Goal: Task Accomplishment & Management: Complete application form

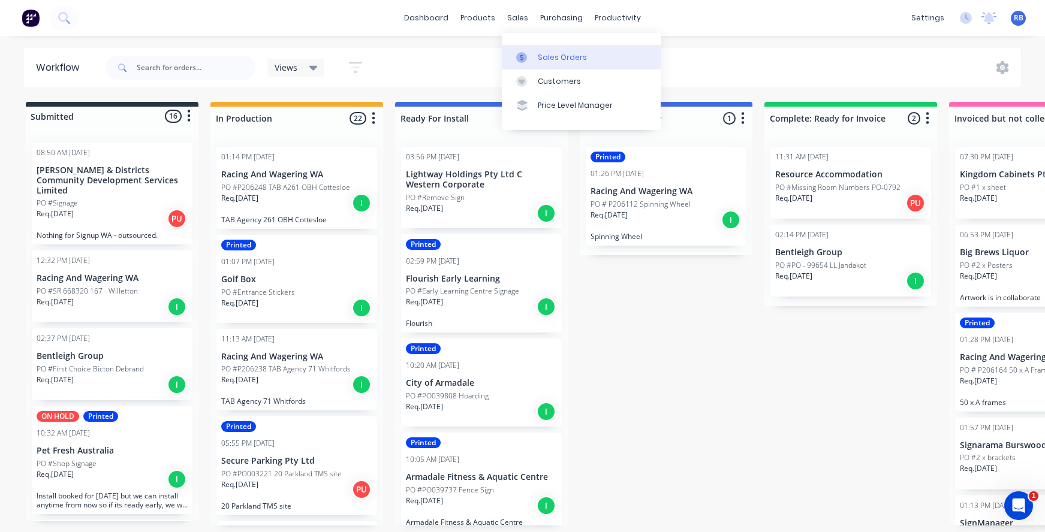
click at [560, 59] on div "Sales Orders" at bounding box center [562, 57] width 49 height 11
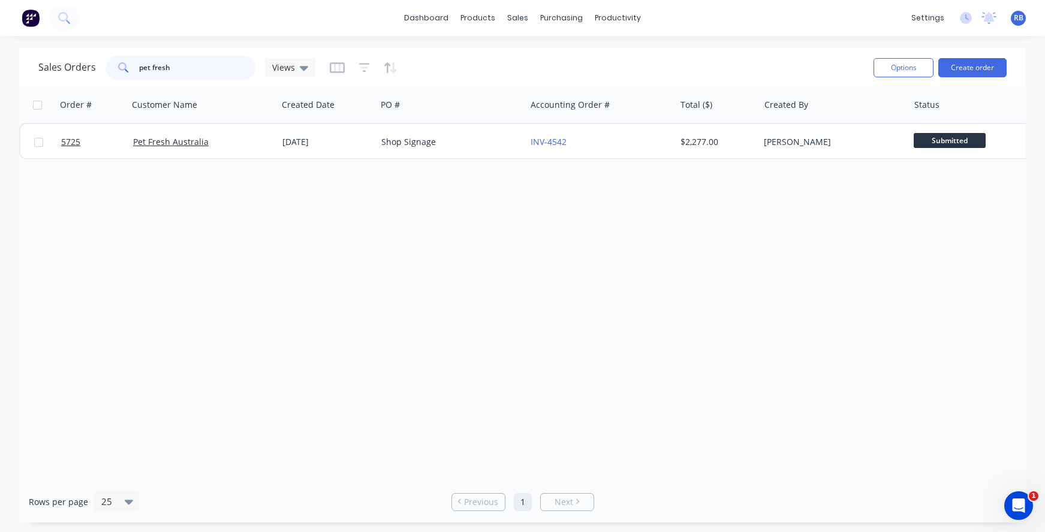
drag, startPoint x: 187, startPoint y: 69, endPoint x: 105, endPoint y: 65, distance: 82.2
click at [108, 65] on div "pet fresh" at bounding box center [181, 68] width 150 height 24
type input "evoke"
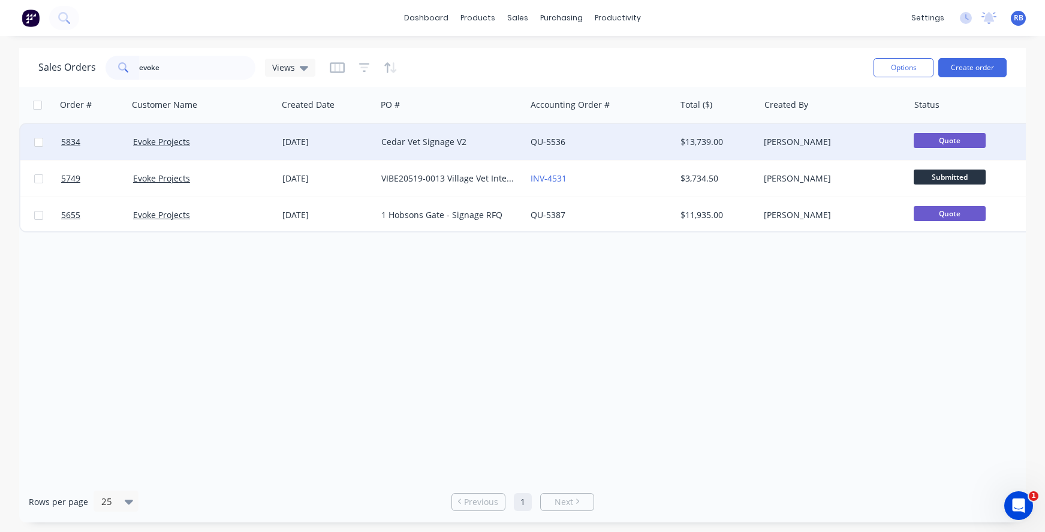
click at [609, 144] on div "QU-5536" at bounding box center [597, 142] width 133 height 12
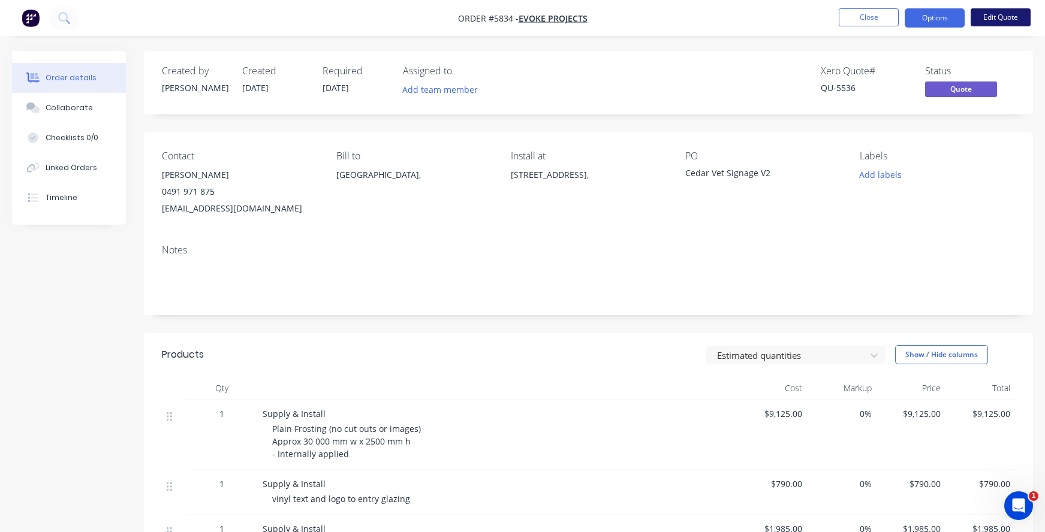
click at [995, 16] on button "Edit Quote" at bounding box center [1001, 17] width 60 height 18
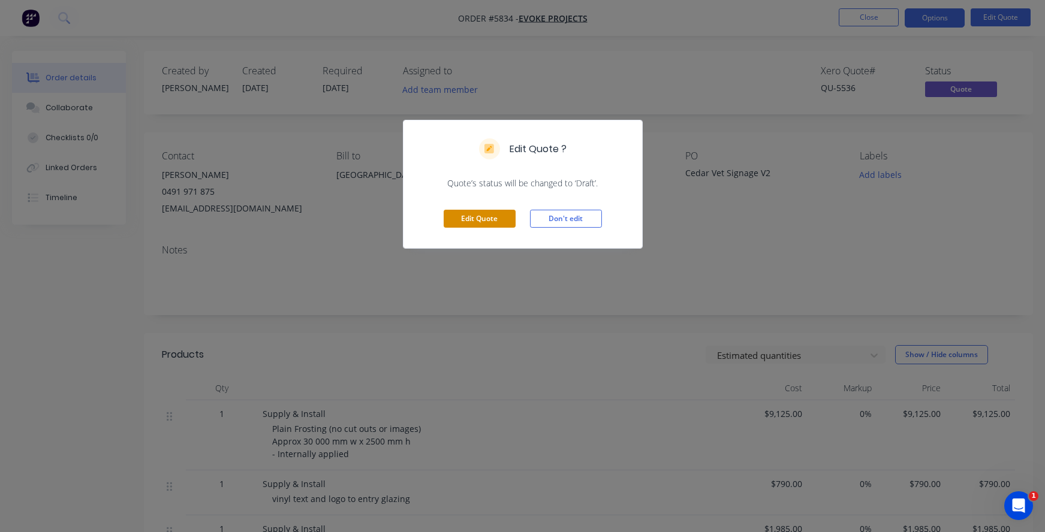
click at [458, 221] on button "Edit Quote" at bounding box center [480, 219] width 72 height 18
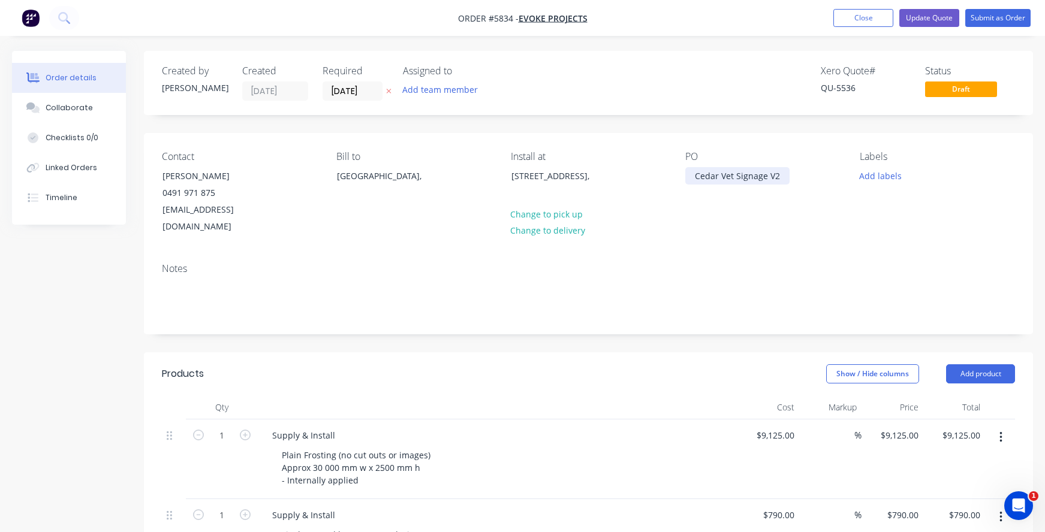
click at [696, 171] on div "Cedar Vet Signage V2" at bounding box center [737, 175] width 104 height 17
click at [776, 177] on div "Cedar Vet Signage V2" at bounding box center [737, 175] width 104 height 17
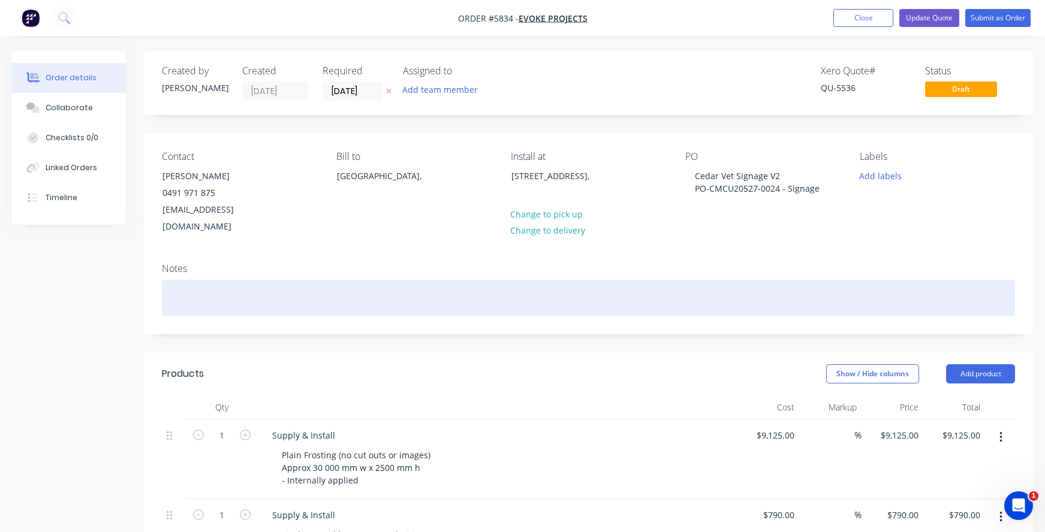
click at [230, 284] on div at bounding box center [588, 298] width 853 height 37
drag, startPoint x: 272, startPoint y: 284, endPoint x: 71, endPoint y: 275, distance: 201.6
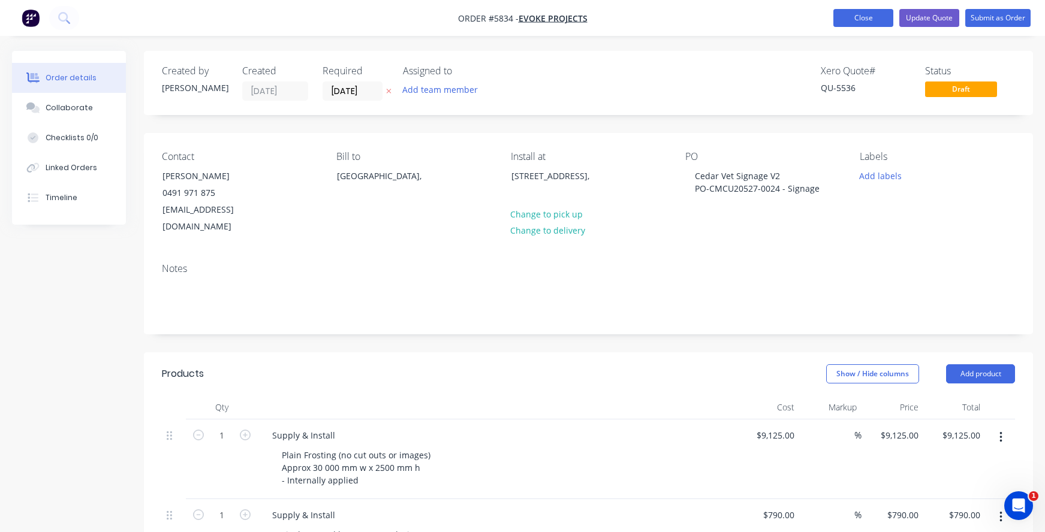
click at [870, 14] on button "Close" at bounding box center [863, 18] width 60 height 18
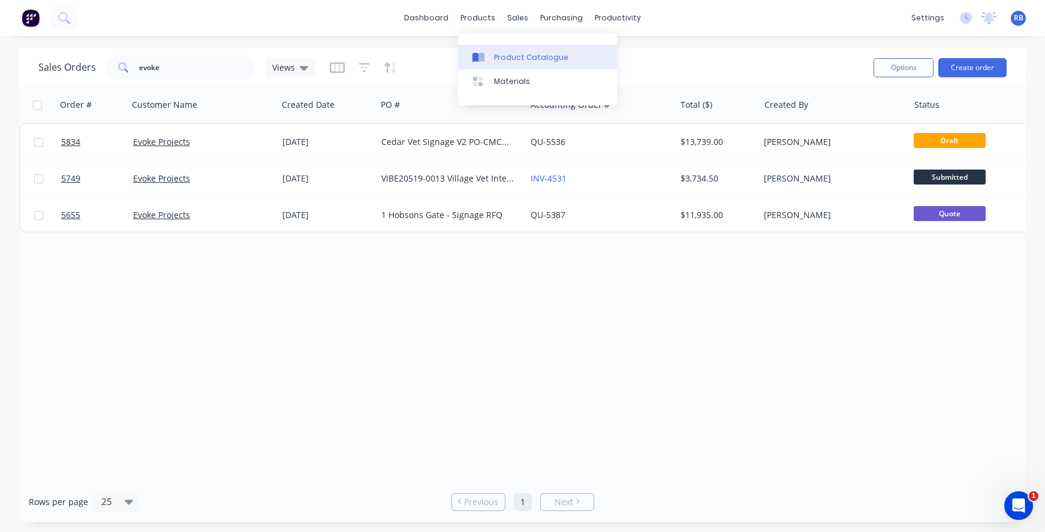
click at [525, 64] on link "Product Catalogue" at bounding box center [537, 57] width 159 height 24
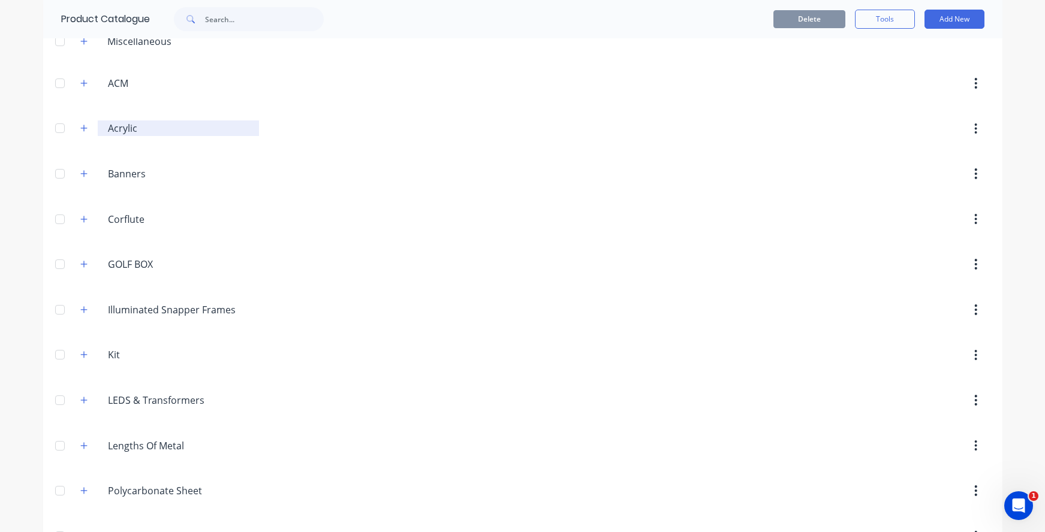
scroll to position [74, 0]
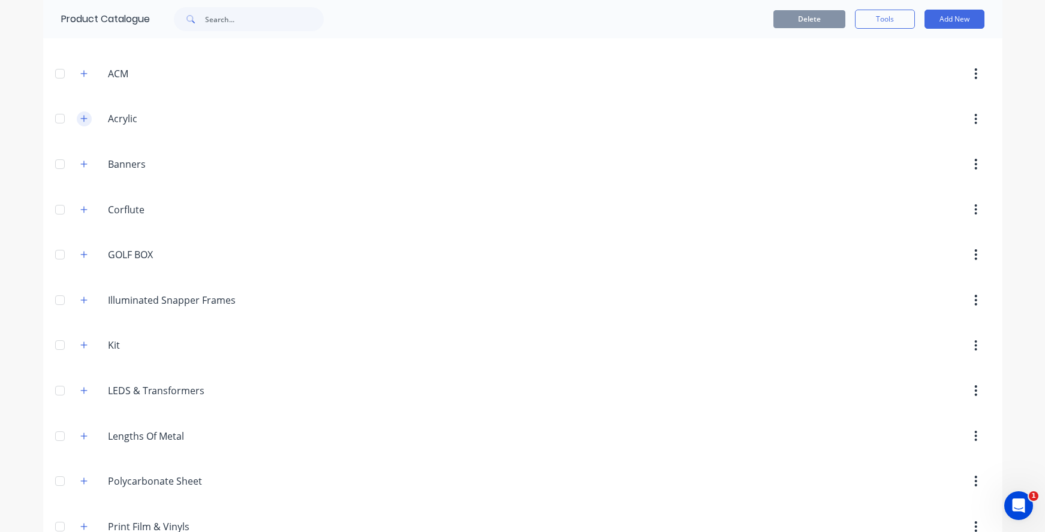
click at [87, 118] on icon "button" at bounding box center [83, 119] width 7 height 8
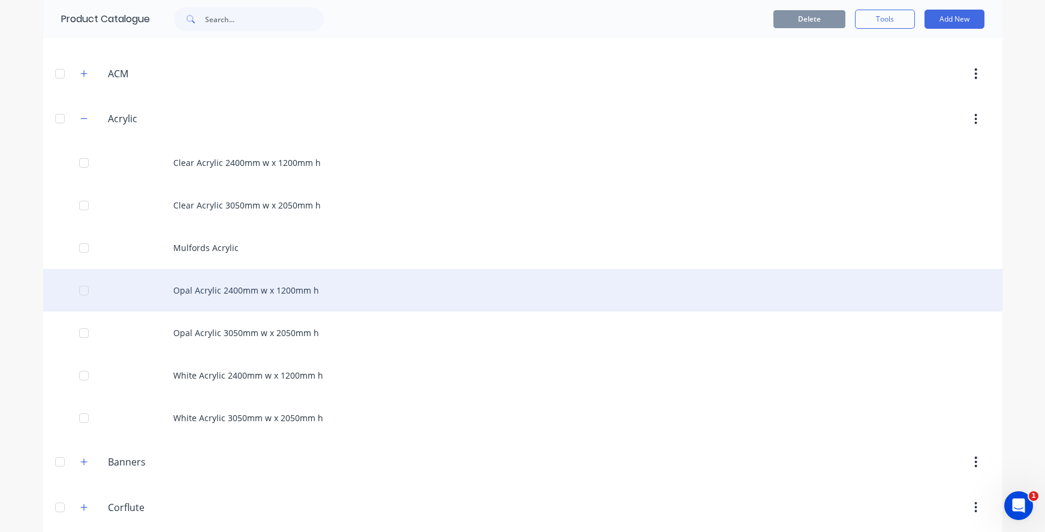
click at [331, 287] on div "Opal Acrylic 2400mm w x 1200mm h" at bounding box center [522, 290] width 959 height 43
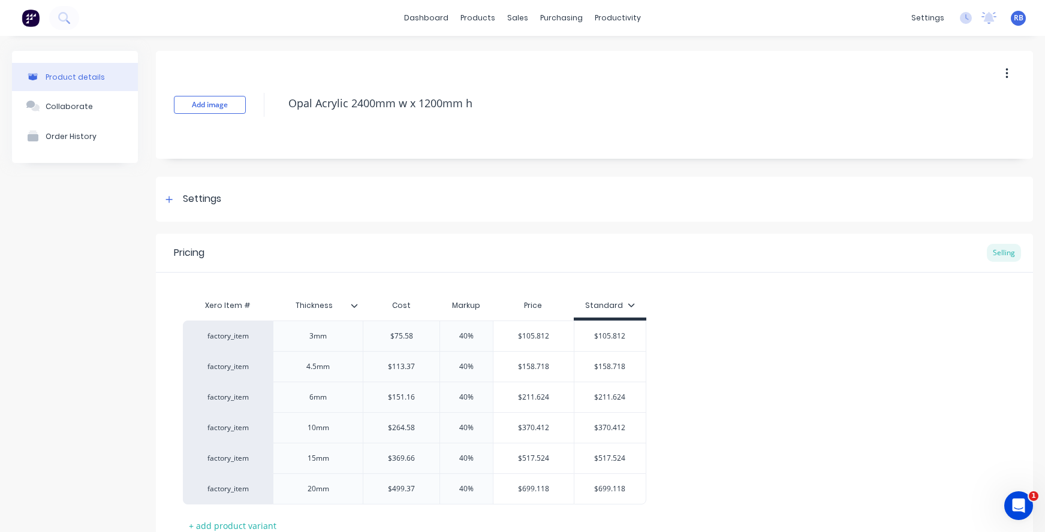
type textarea "x"
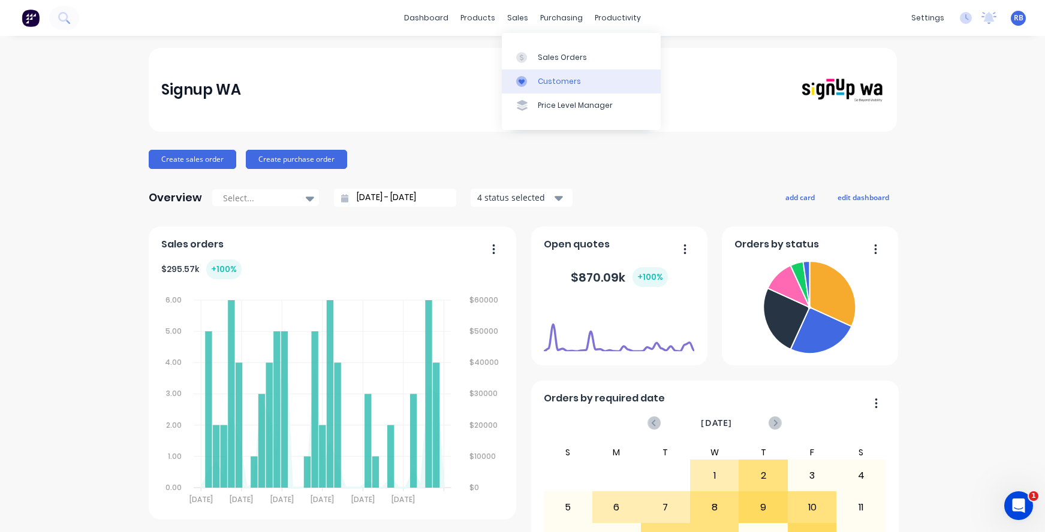
click at [563, 79] on div "Customers" at bounding box center [559, 81] width 43 height 11
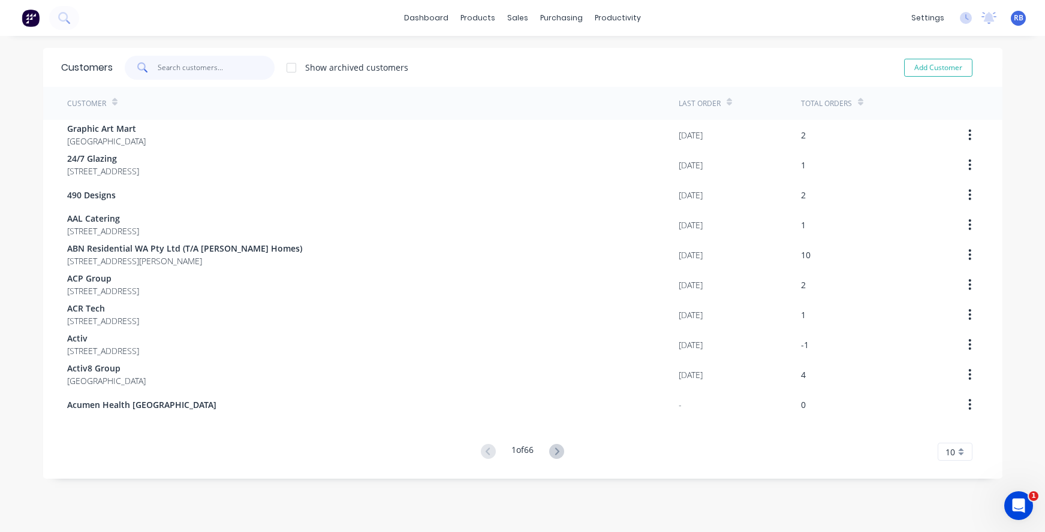
click at [189, 70] on input "text" at bounding box center [216, 68] width 117 height 24
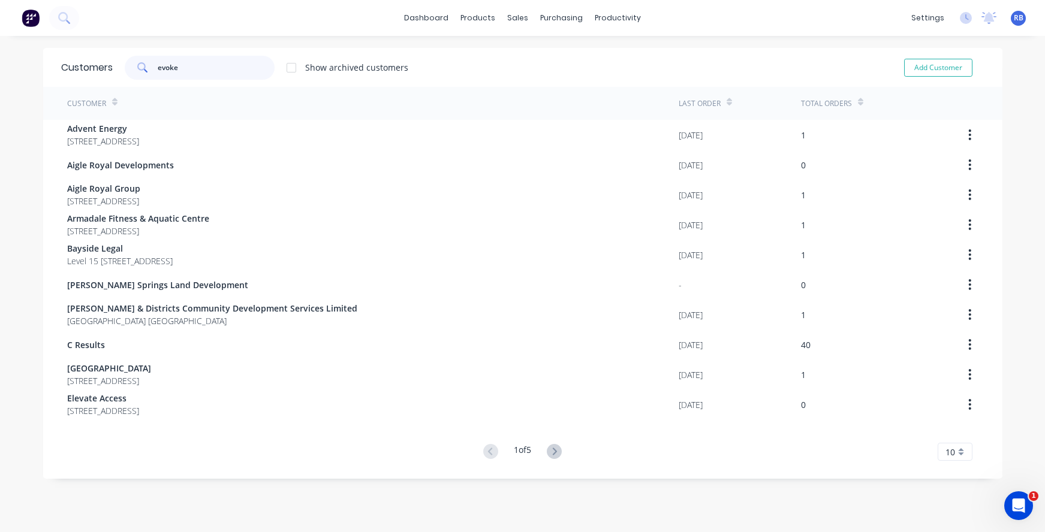
type input "evoke"
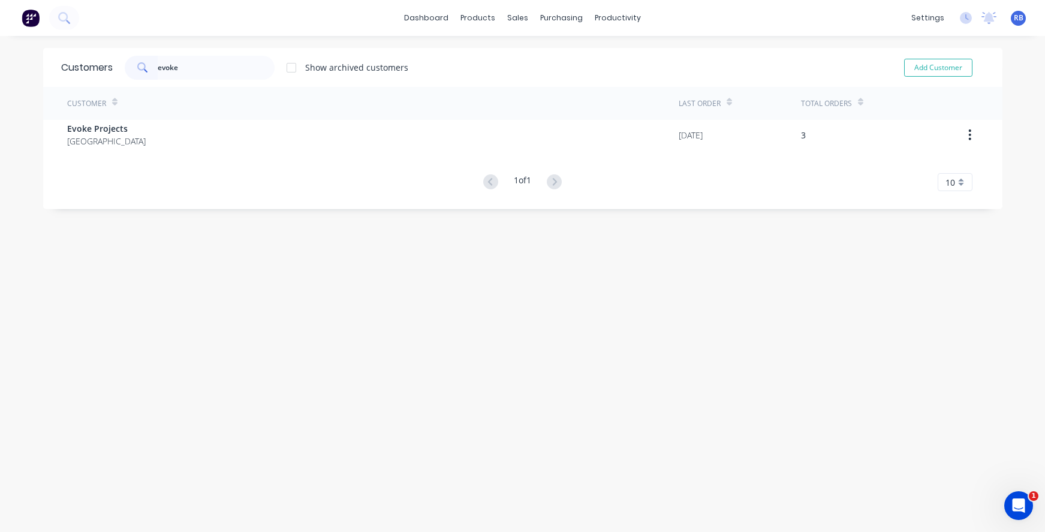
click at [113, 151] on div "Customer Last Order Total Orders Evoke Projects Australia 01/10/25 3 1 of 1 10 …" at bounding box center [522, 139] width 959 height 104
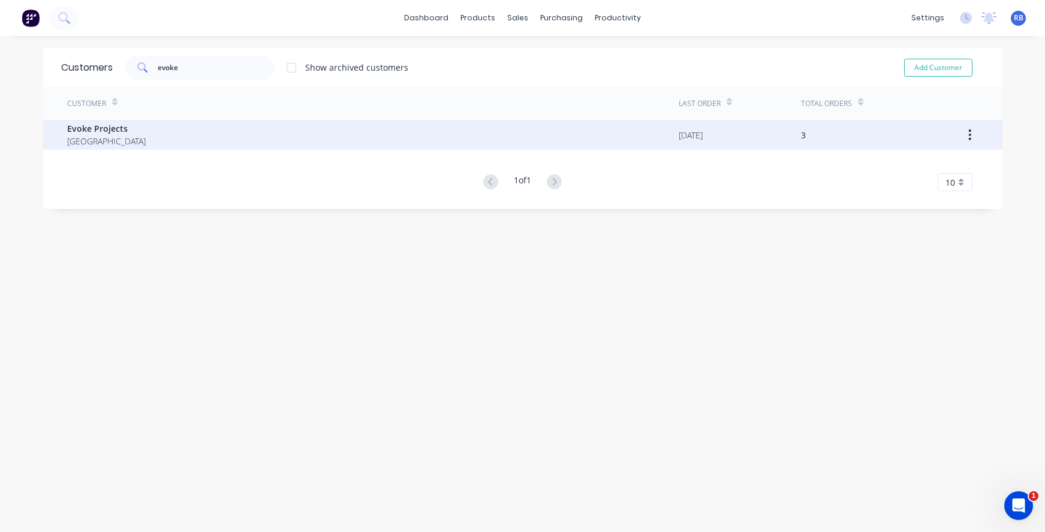
click at [106, 137] on span "Australia" at bounding box center [106, 141] width 79 height 13
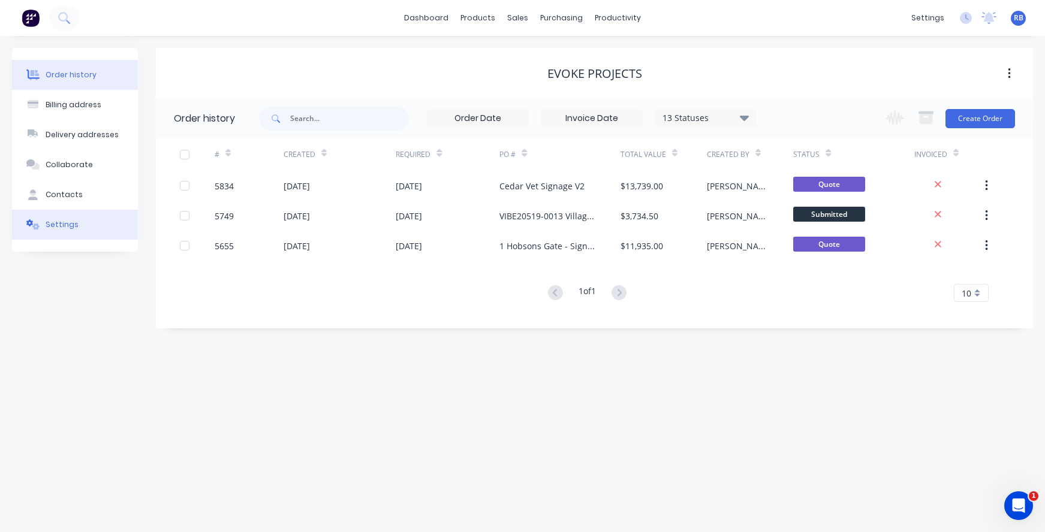
click at [102, 221] on button "Settings" at bounding box center [75, 225] width 126 height 30
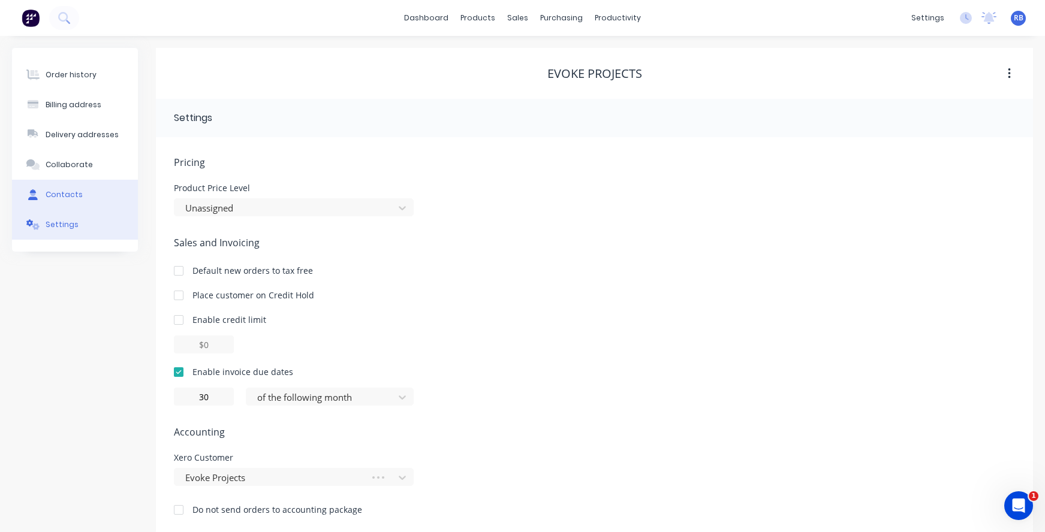
click at [88, 194] on button "Contacts" at bounding box center [75, 195] width 126 height 30
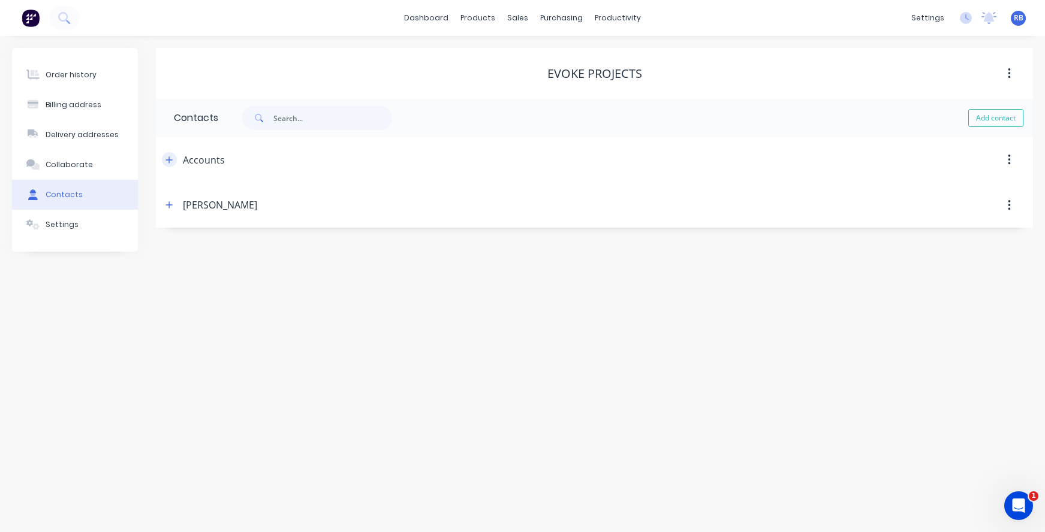
click at [168, 162] on icon "button" at bounding box center [168, 160] width 7 height 8
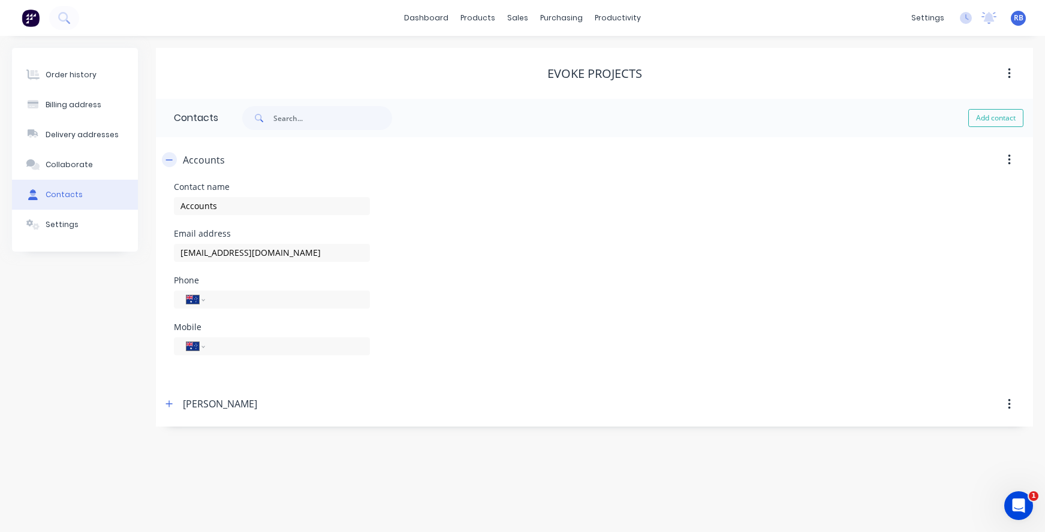
click at [171, 158] on icon "button" at bounding box center [168, 160] width 7 height 8
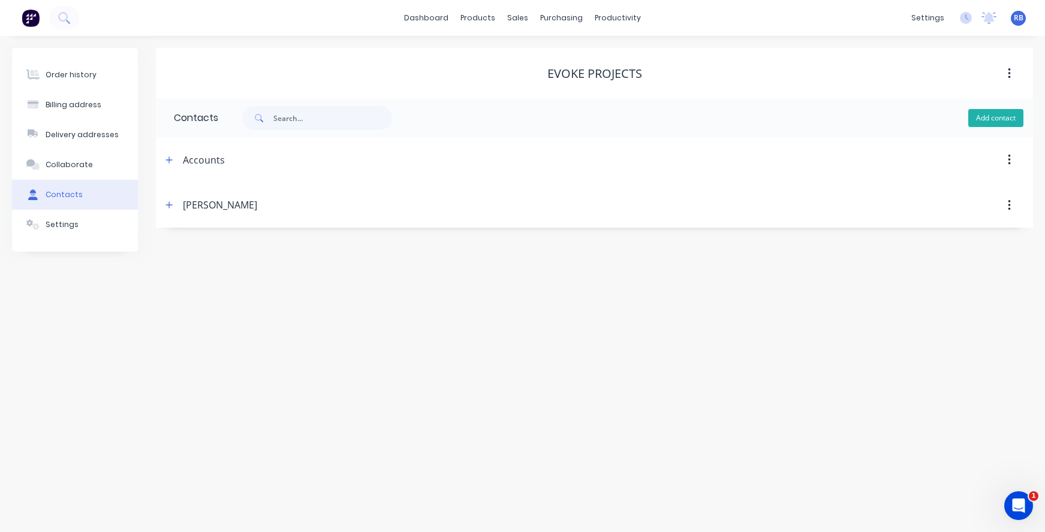
click at [1000, 115] on button "Add contact" at bounding box center [995, 118] width 55 height 18
select select "AU"
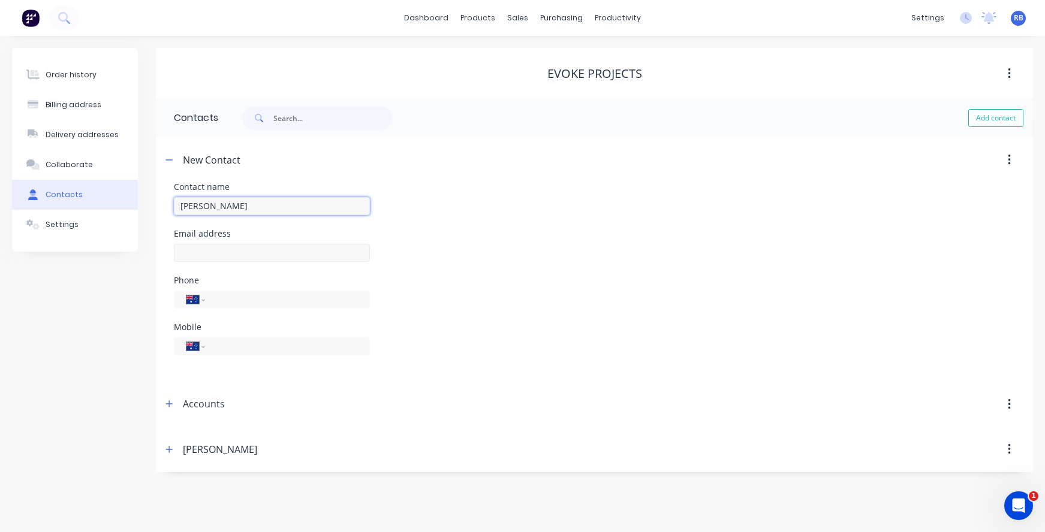
type input "Tom Ryan"
select select "AU"
paste input "mailto:craigc@evokeprojects.com.au"
drag, startPoint x: 209, startPoint y: 251, endPoint x: 150, endPoint y: 251, distance: 58.8
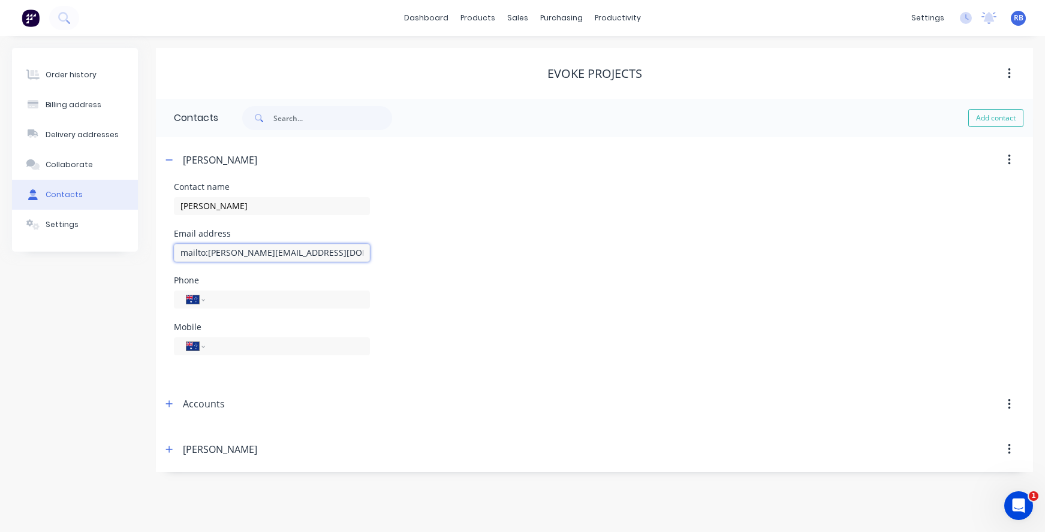
click at [150, 251] on div "Order history Billing address Delivery addresses Collaborate Contacts Settings …" at bounding box center [522, 260] width 1021 height 424
drag, startPoint x: 204, startPoint y: 252, endPoint x: 126, endPoint y: 252, distance: 77.9
click at [126, 252] on div "Order history Billing address Delivery addresses Collaborate Contacts Settings …" at bounding box center [522, 260] width 1021 height 424
type input "tomr@evokeprojects.com.au"
click at [168, 159] on icon "button" at bounding box center [168, 160] width 7 height 8
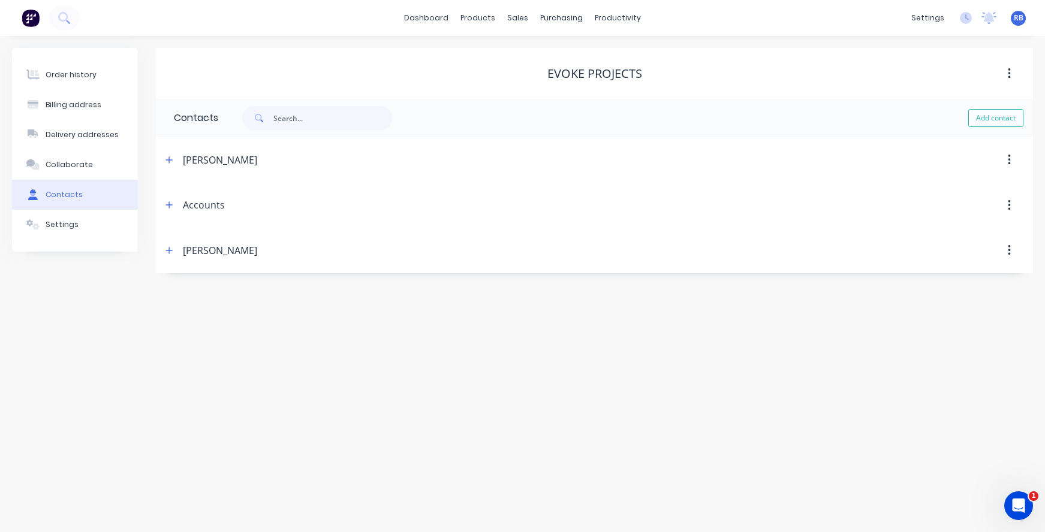
click at [204, 155] on div "Tom Ryan" at bounding box center [220, 160] width 74 height 14
